Goal: Task Accomplishment & Management: Use online tool/utility

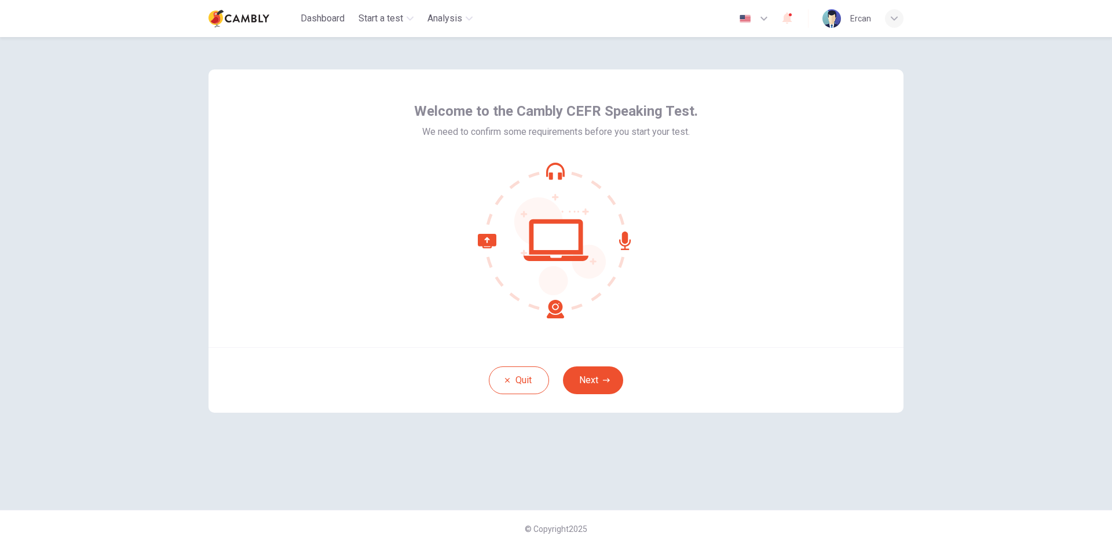
click at [599, 386] on button "Next" at bounding box center [593, 381] width 60 height 28
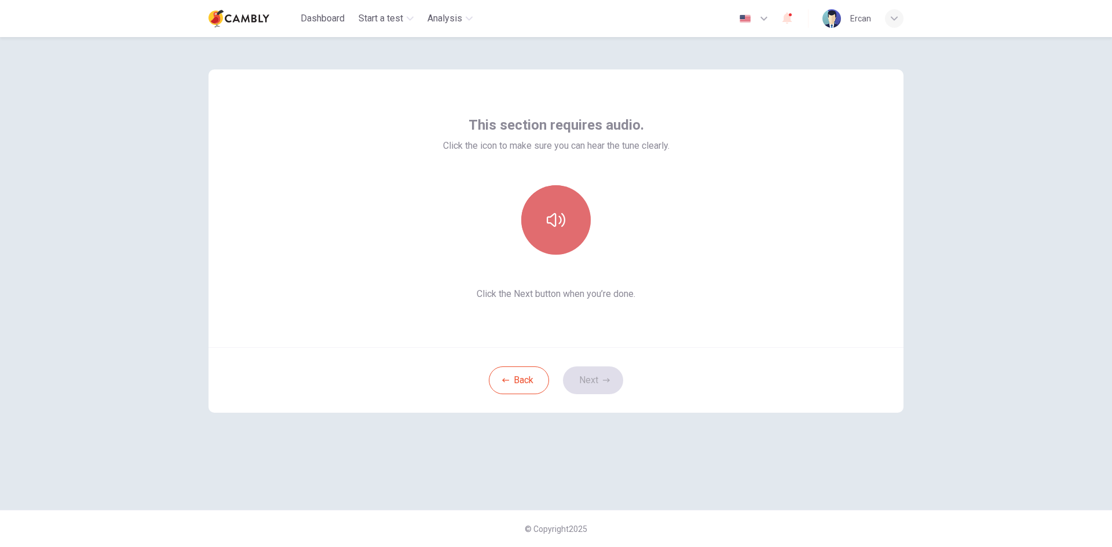
click at [571, 230] on button "button" at bounding box center [556, 220] width 70 height 70
click at [600, 375] on button "Next" at bounding box center [593, 381] width 60 height 28
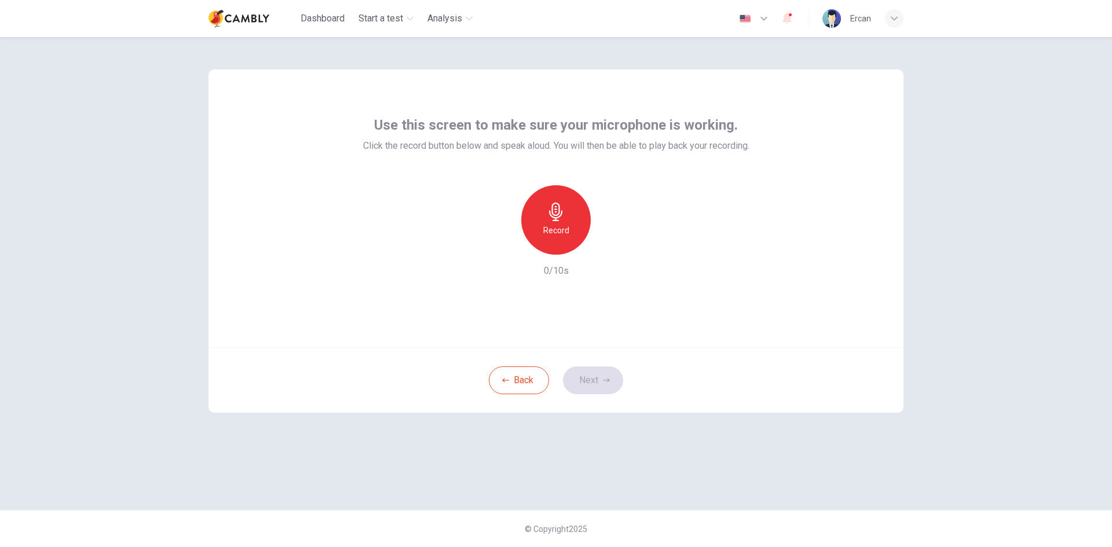
click at [565, 223] on div "Record" at bounding box center [556, 220] width 70 height 70
click at [610, 246] on icon "button" at bounding box center [610, 245] width 5 height 7
click at [606, 243] on icon "button" at bounding box center [610, 246] width 12 height 12
drag, startPoint x: 543, startPoint y: 215, endPoint x: 406, endPoint y: 218, distance: 137.9
click at [406, 218] on div "Record 10/10s" at bounding box center [556, 231] width 386 height 93
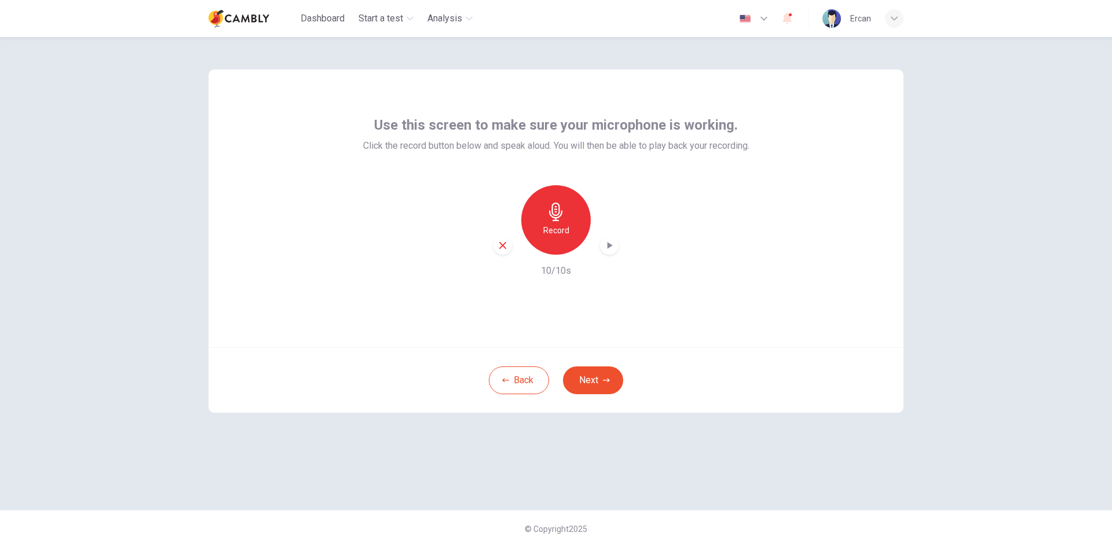
click at [555, 215] on icon "button" at bounding box center [555, 212] width 13 height 19
click at [560, 214] on icon "button" at bounding box center [556, 212] width 19 height 19
click at [610, 242] on icon "button" at bounding box center [610, 246] width 12 height 12
click at [610, 245] on icon "button" at bounding box center [610, 246] width 12 height 12
click at [554, 208] on icon "button" at bounding box center [556, 212] width 19 height 19
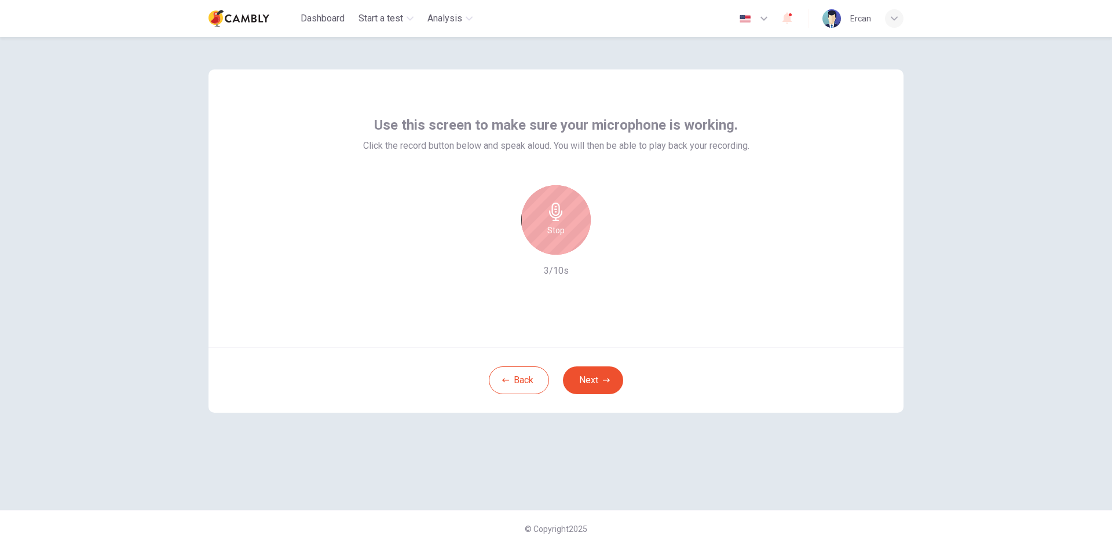
click at [562, 218] on icon "button" at bounding box center [556, 212] width 19 height 19
click at [614, 243] on icon "button" at bounding box center [610, 246] width 12 height 12
click at [607, 238] on div "button" at bounding box center [609, 245] width 19 height 19
click at [561, 222] on div "Record" at bounding box center [556, 220] width 70 height 70
click at [561, 222] on div "Stop" at bounding box center [556, 220] width 70 height 70
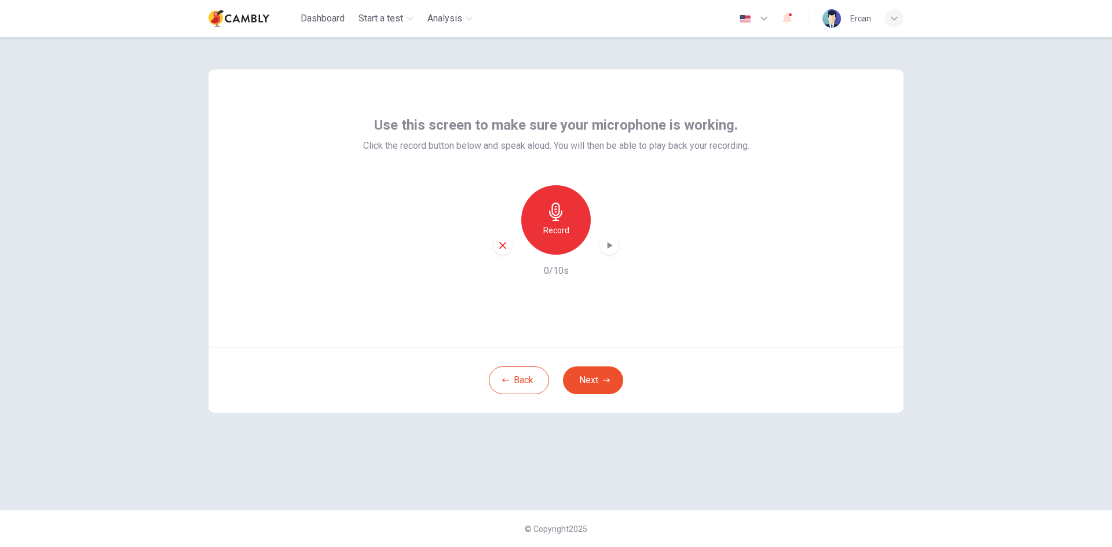
click at [562, 228] on h6 "Record" at bounding box center [556, 231] width 26 height 14
click at [560, 221] on icon "button" at bounding box center [556, 212] width 19 height 19
click at [607, 244] on icon "button" at bounding box center [610, 246] width 12 height 12
click at [552, 212] on icon "button" at bounding box center [555, 212] width 13 height 19
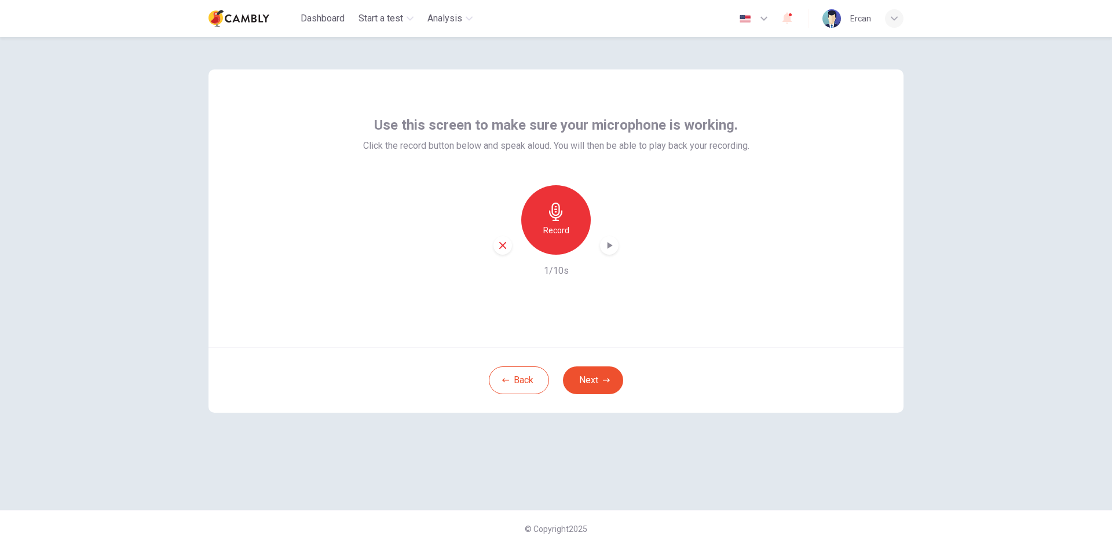
click at [611, 244] on icon "button" at bounding box center [610, 246] width 12 height 12
click at [507, 378] on icon "button" at bounding box center [505, 380] width 7 height 7
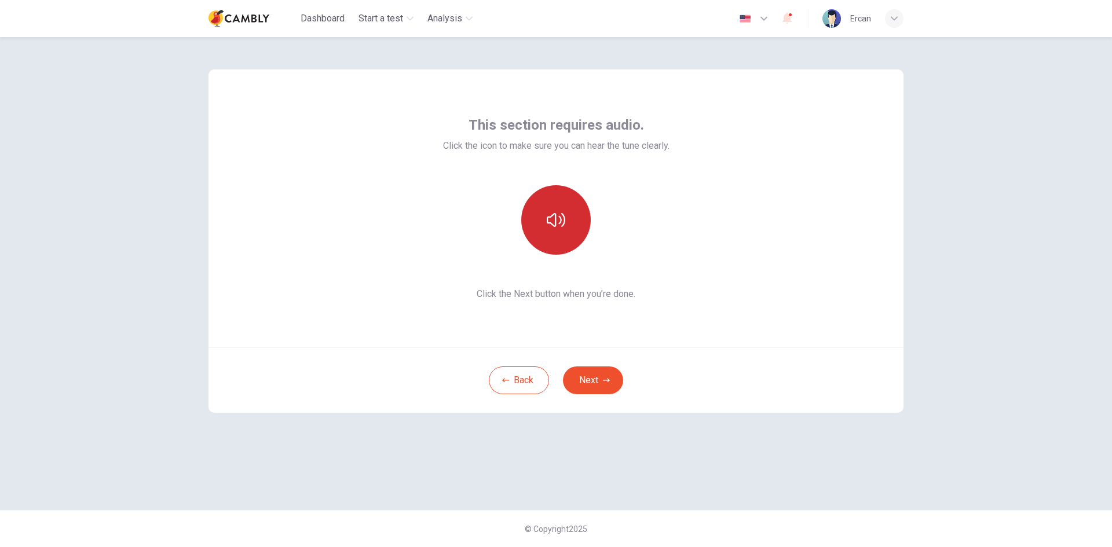
click at [563, 230] on button "button" at bounding box center [556, 220] width 70 height 70
click at [585, 379] on button "Next" at bounding box center [593, 381] width 60 height 28
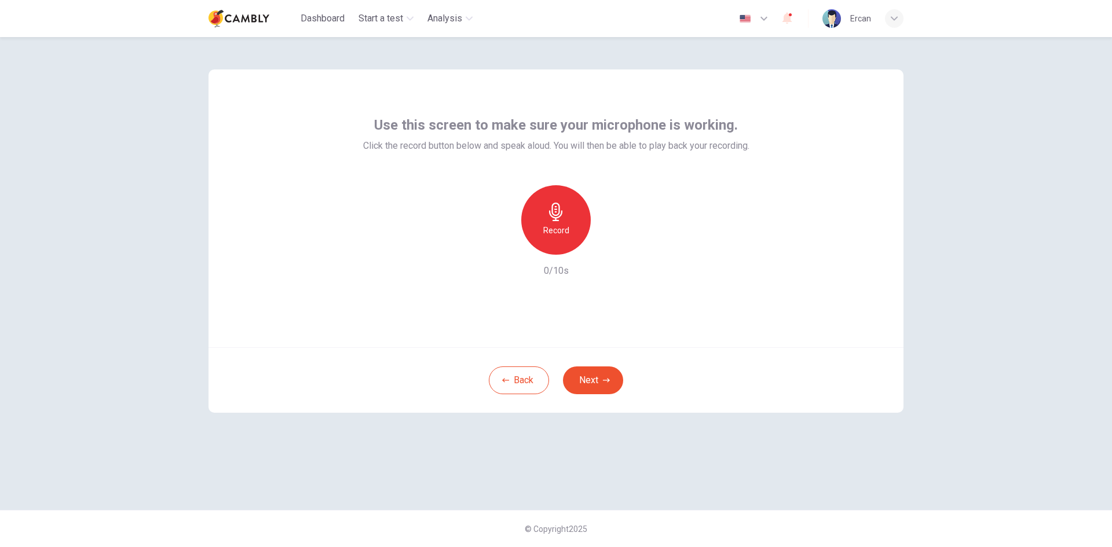
click at [545, 218] on div "Record" at bounding box center [556, 220] width 70 height 70
click at [546, 208] on div "Stop" at bounding box center [556, 220] width 70 height 70
click at [608, 246] on icon "button" at bounding box center [610, 245] width 5 height 7
click at [601, 380] on button "Next" at bounding box center [593, 381] width 60 height 28
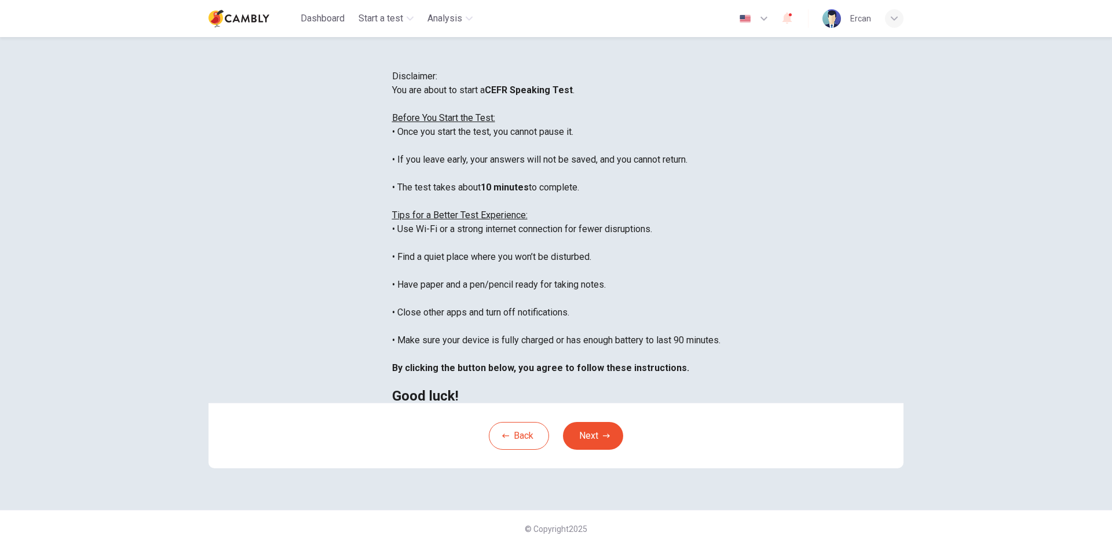
scroll to position [13, 0]
click at [437, 82] on span "Disclaimer:" at bounding box center [414, 76] width 45 height 11
click at [591, 449] on button "Next" at bounding box center [593, 436] width 60 height 28
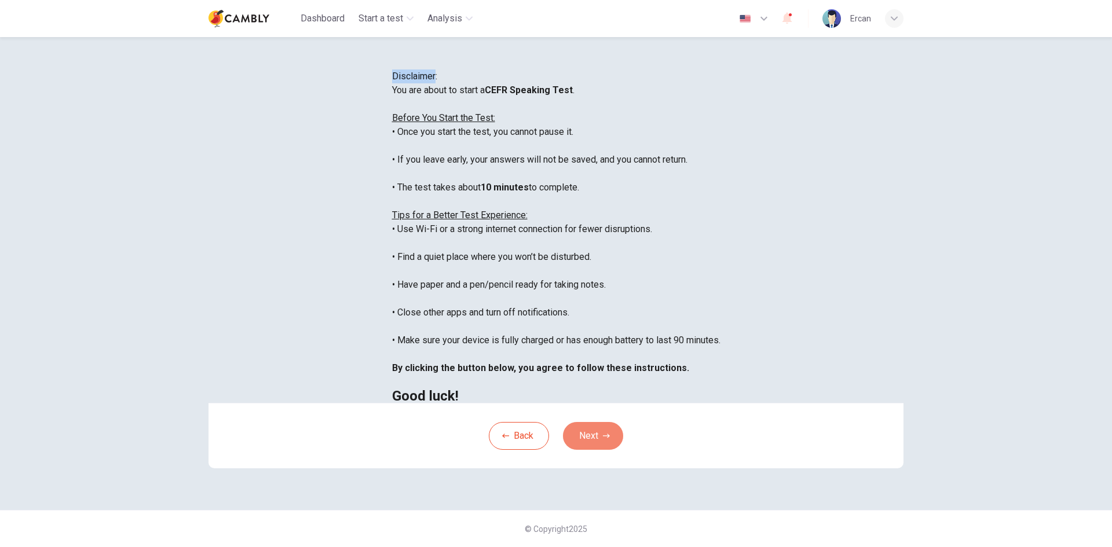
scroll to position [0, 0]
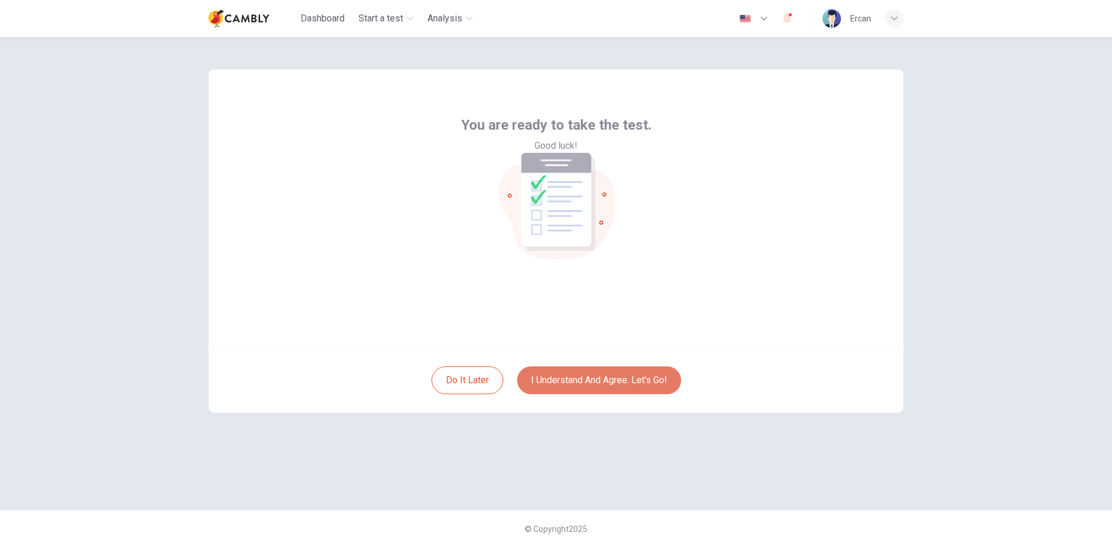
click at [614, 382] on button "I understand and agree. Let’s go!" at bounding box center [599, 381] width 164 height 28
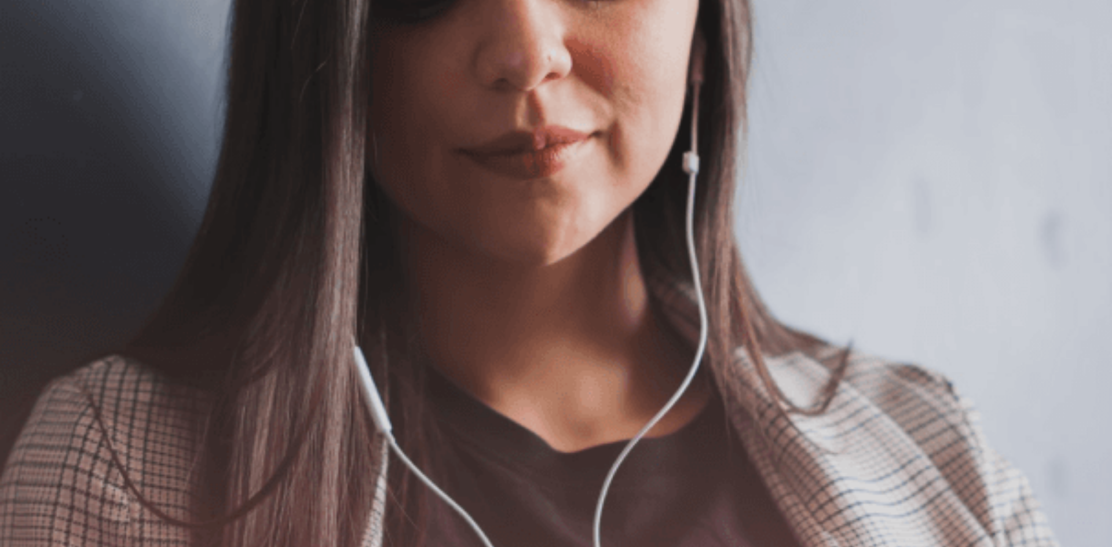
scroll to position [78, 0]
click at [33, 60] on button "Continue" at bounding box center [16, 81] width 33 height 43
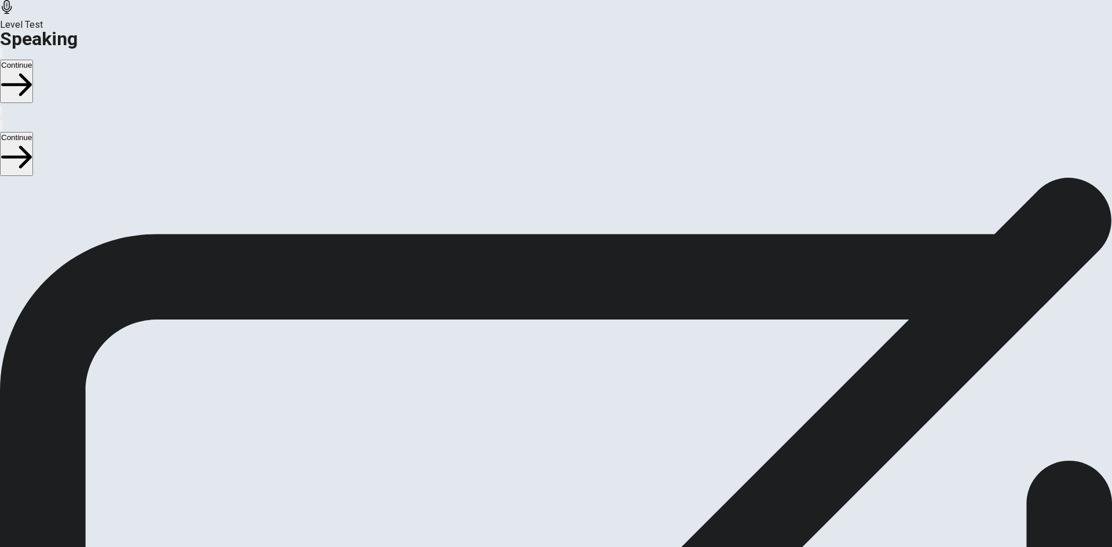
click at [577, 297] on div "Stop Recording" at bounding box center [556, 370] width 41 height 147
click at [573, 291] on div at bounding box center [556, 310] width 35 height 39
click at [554, 339] on icon "Play Audio" at bounding box center [548, 346] width 11 height 14
click at [556, 339] on icon "Pause Audio" at bounding box center [549, 346] width 12 height 14
click at [573, 291] on icon at bounding box center [556, 308] width 35 height 35
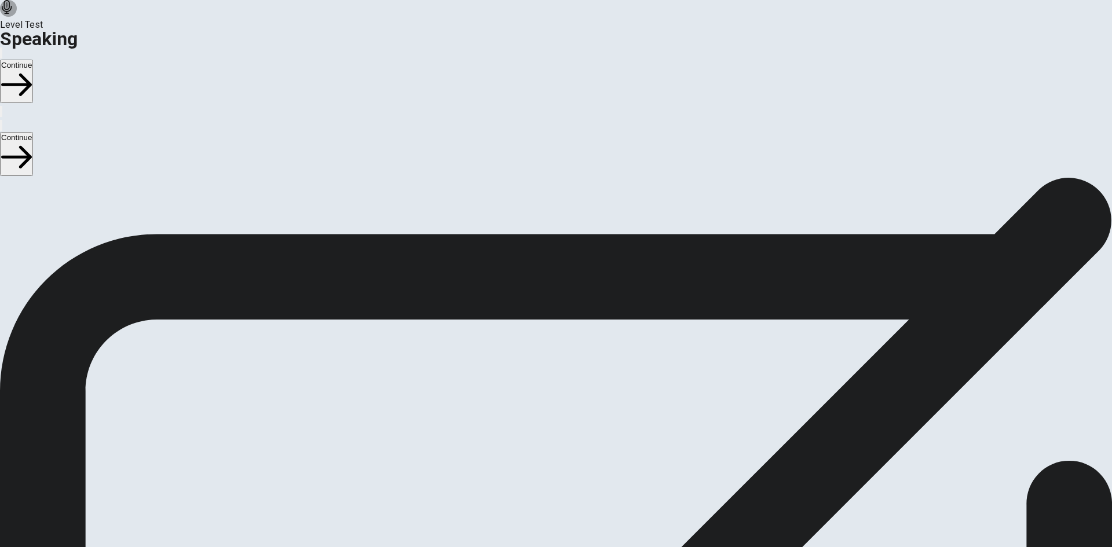
click at [540, 339] on icon "Record Again" at bounding box center [540, 339] width 0 height 0
click at [577, 418] on span "Stop Recording" at bounding box center [556, 430] width 41 height 25
click at [540, 339] on icon "Record Again" at bounding box center [540, 339] width 0 height 0
click at [577, 418] on span "Stop Recording" at bounding box center [556, 430] width 41 height 25
click at [542, 339] on icon "Play Audio" at bounding box center [542, 339] width 0 height 0
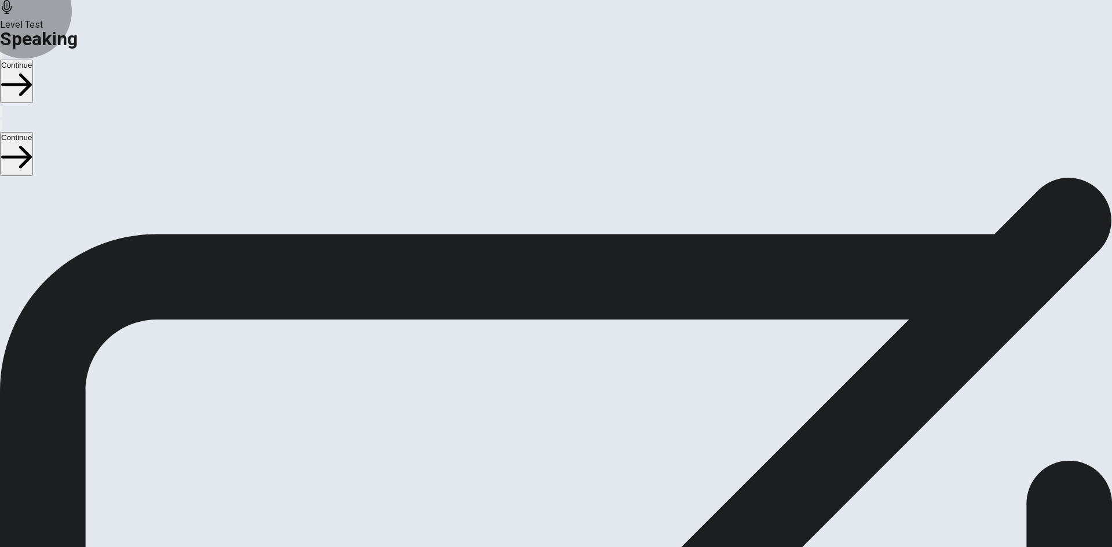
click at [33, 60] on button "Continue" at bounding box center [16, 81] width 33 height 43
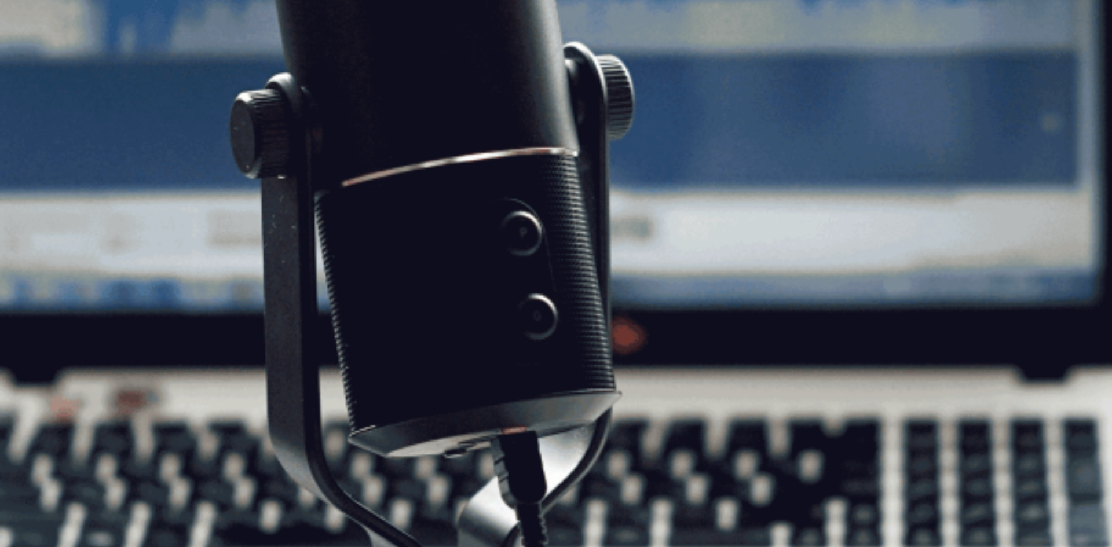
click at [33, 60] on button "Continue" at bounding box center [16, 81] width 33 height 43
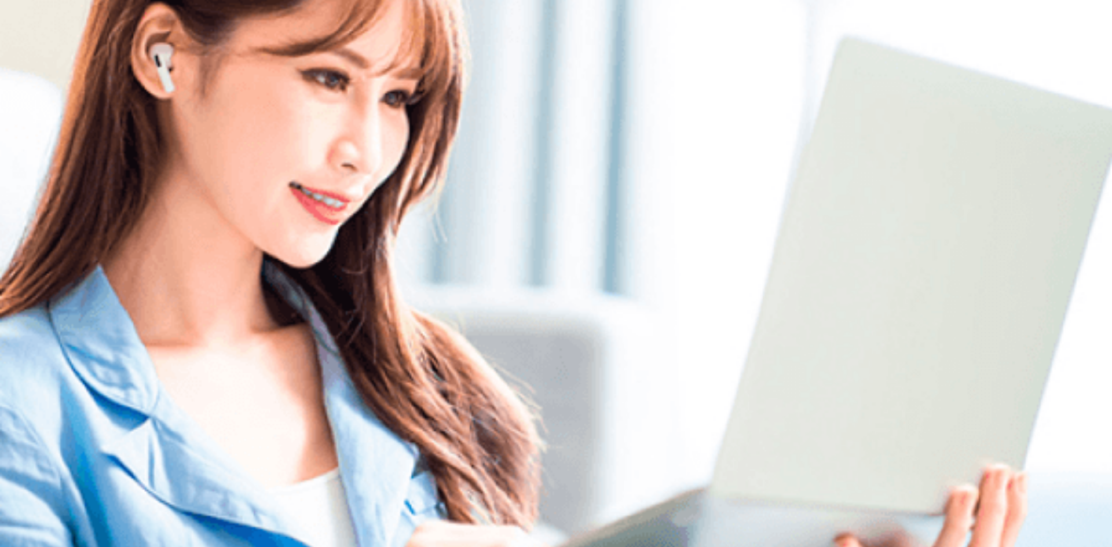
scroll to position [0, 0]
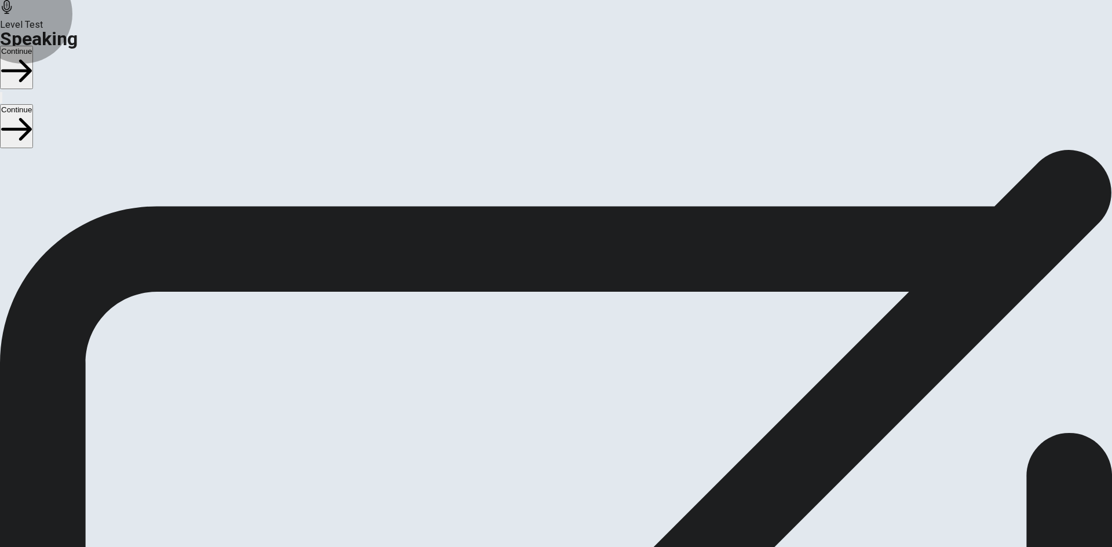
click at [33, 46] on button "Continue" at bounding box center [16, 67] width 33 height 43
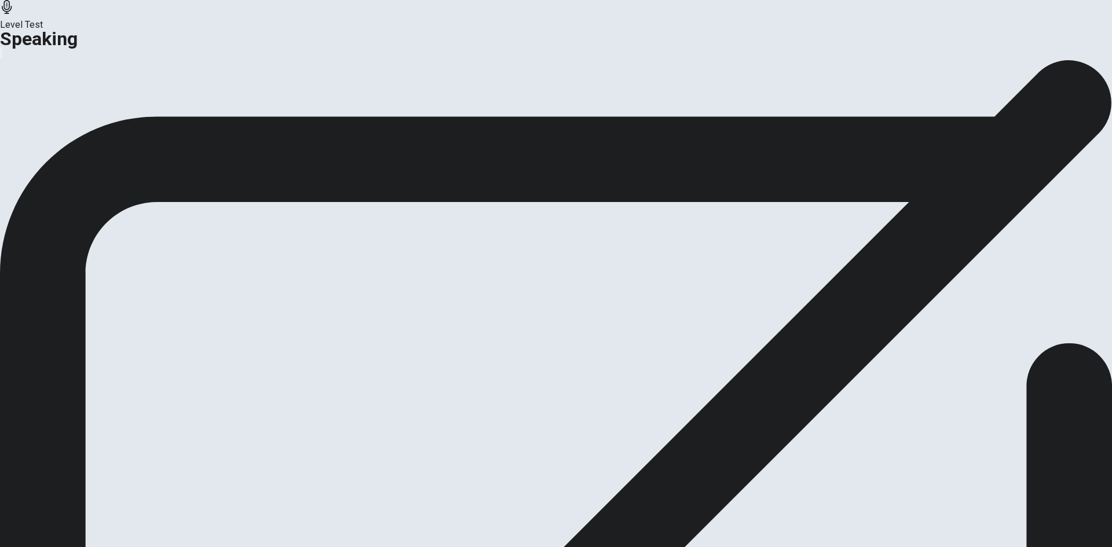
click at [92, 145] on button "Continue" at bounding box center [68, 137] width 47 height 16
